Goal: Use online tool/utility: Utilize a website feature to perform a specific function

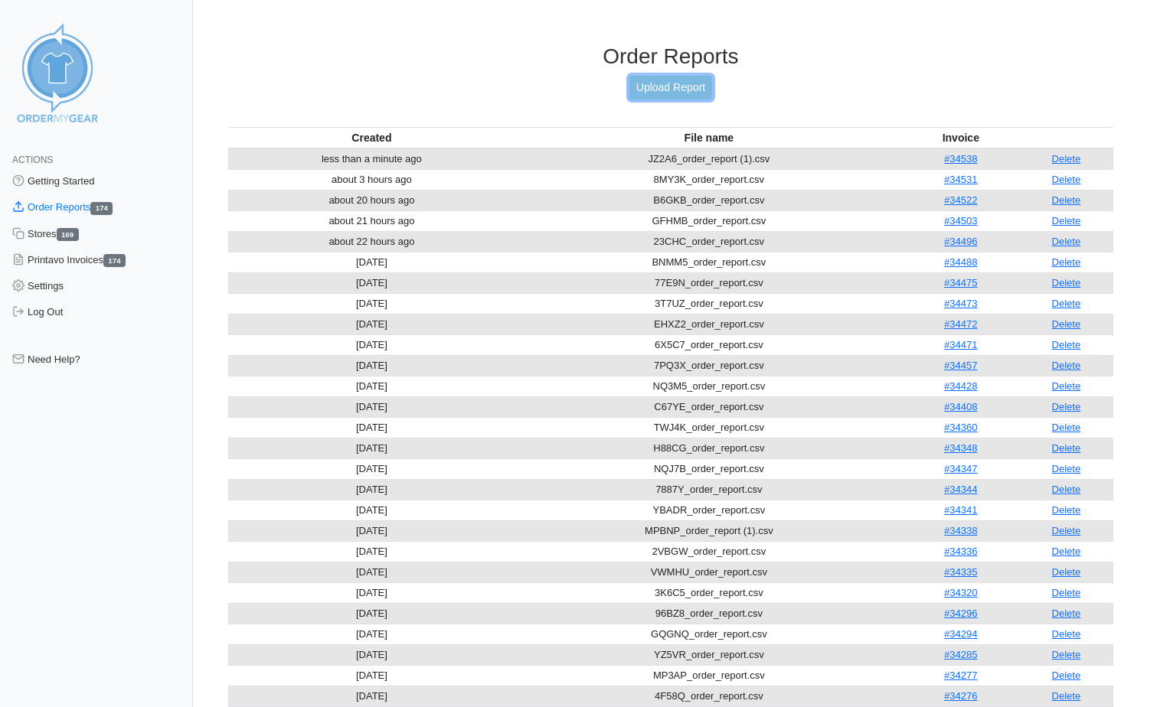
click at [648, 77] on link "Upload Report" at bounding box center [670, 88] width 83 height 24
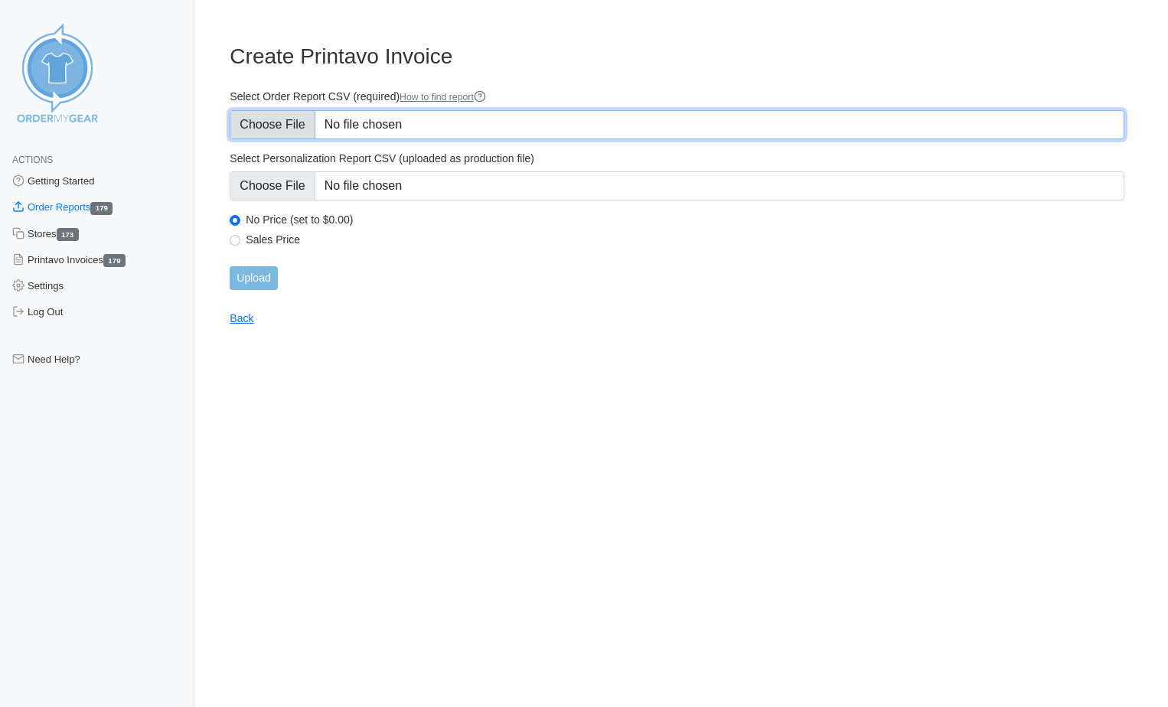
click at [413, 130] on input "Select Order Report CSV (required) How to find report" at bounding box center [677, 124] width 895 height 29
type input "C:\fakepath\UXSV7_order_report.csv"
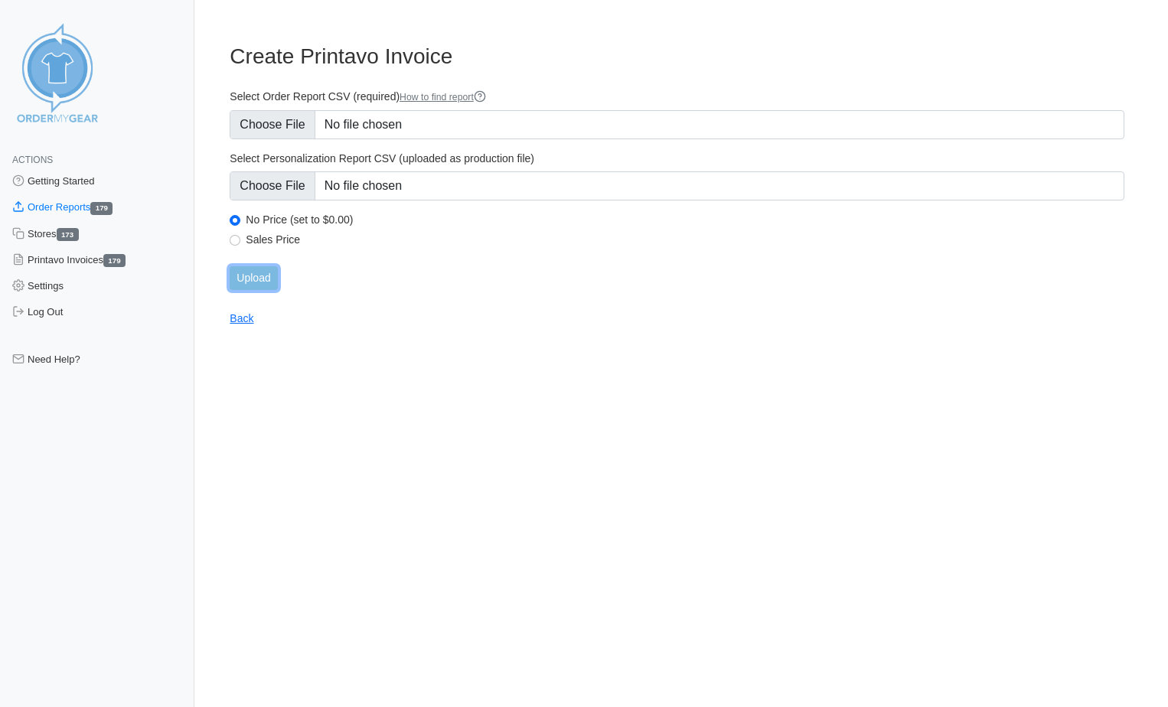
click at [263, 282] on input "Upload" at bounding box center [253, 278] width 47 height 24
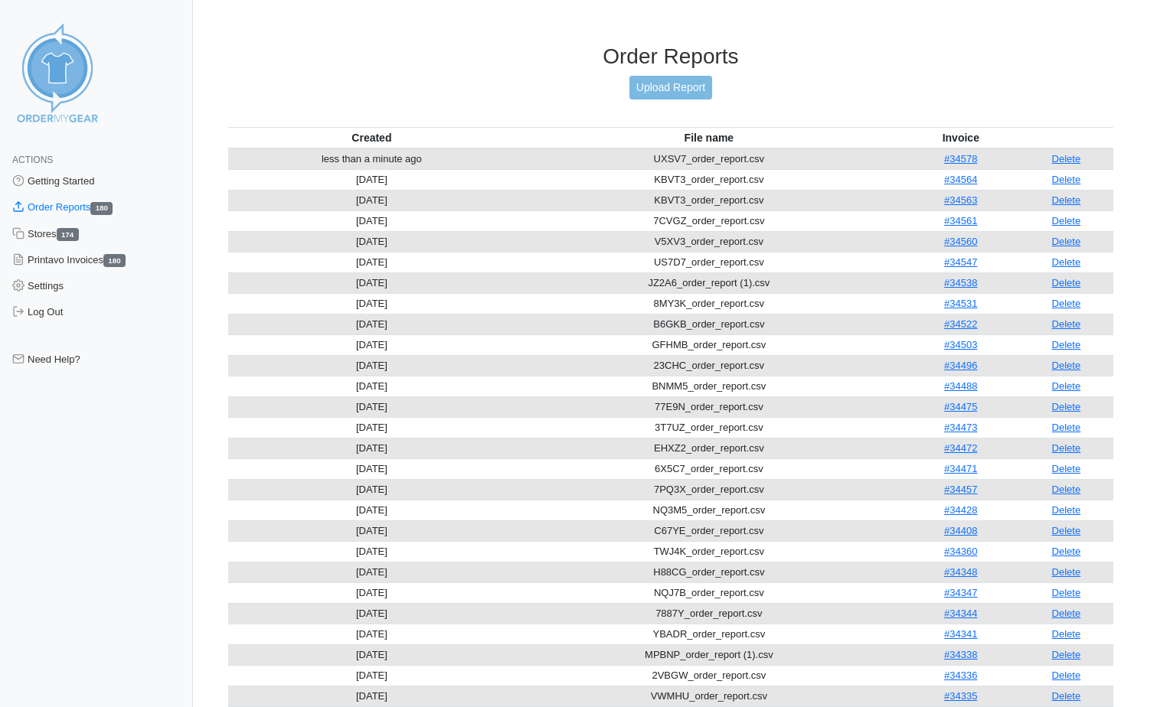
drag, startPoint x: 1075, startPoint y: 493, endPoint x: 792, endPoint y: 72, distance: 507.4
click at [1075, 493] on link "Delete" at bounding box center [1066, 489] width 29 height 11
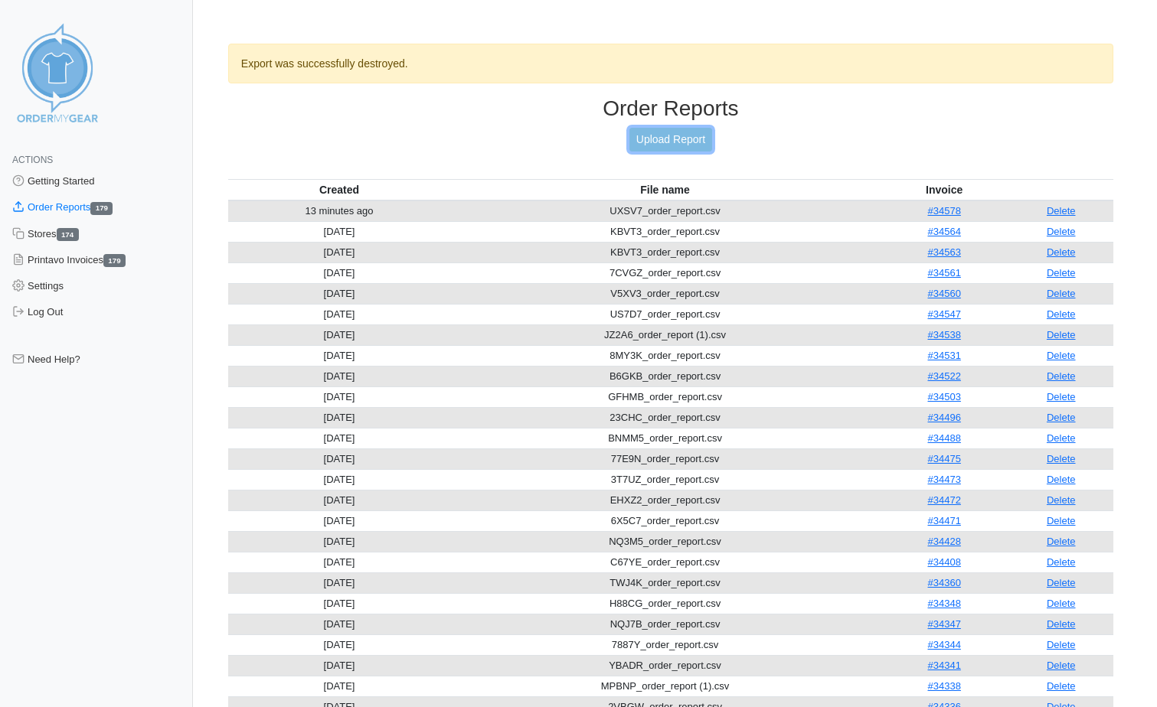
click at [677, 133] on link "Upload Report" at bounding box center [670, 140] width 83 height 24
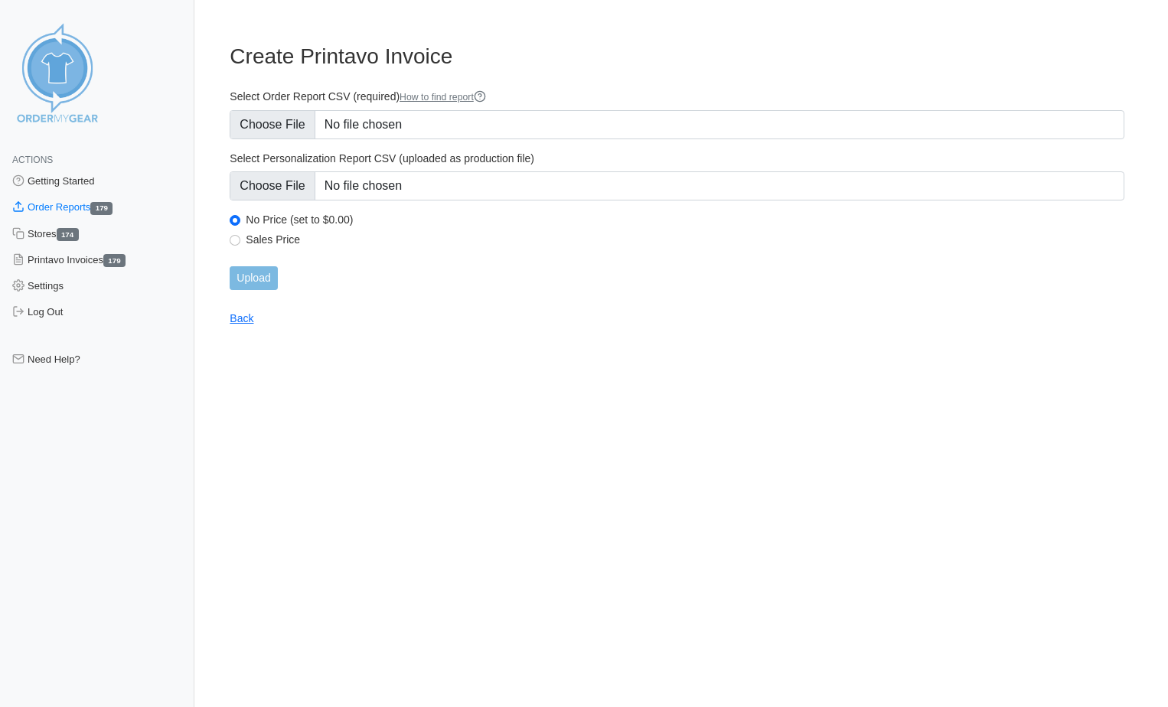
type input "C:\fakepath\7PQ3X_order_report (1).csv"
click at [268, 287] on input "Upload" at bounding box center [253, 278] width 47 height 24
